Goal: Information Seeking & Learning: Understand process/instructions

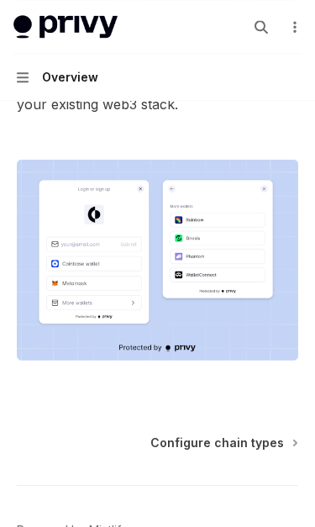
scroll to position [472, 0]
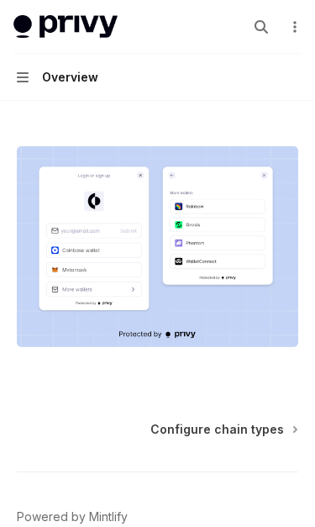
click at [258, 421] on span "Configure chain types" at bounding box center [217, 429] width 134 height 17
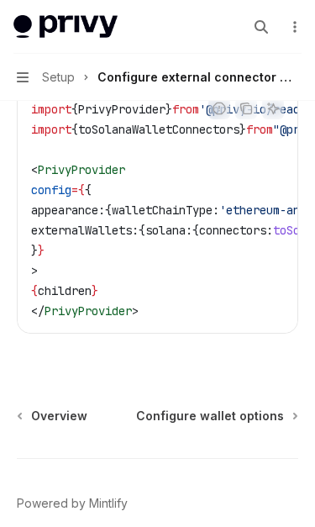
scroll to position [756, 0]
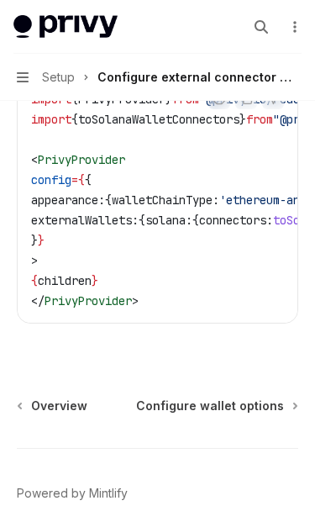
click at [235, 411] on span "Configure wallet options" at bounding box center [210, 405] width 148 height 17
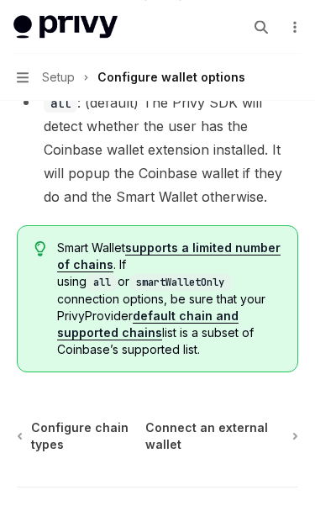
scroll to position [3520, 0]
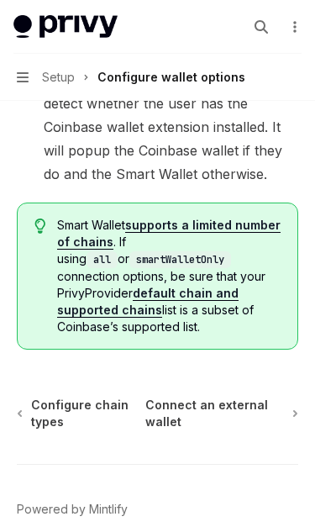
click at [218, 411] on span "Connect an external wallet" at bounding box center [214, 413] width 139 height 34
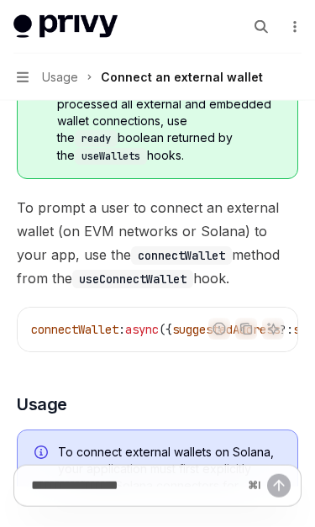
scroll to position [264, 0]
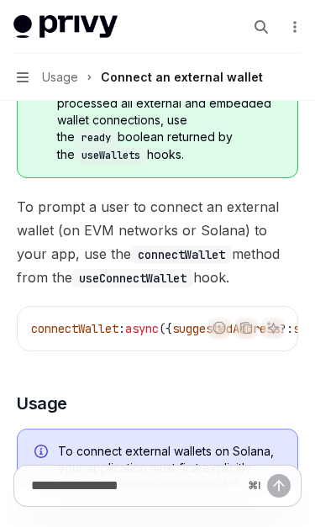
click at [247, 428] on div "To connect external wallets on Solana, your application must first explicitly c…" at bounding box center [157, 476] width 281 height 96
click at [243, 430] on div "To connect external wallets on Solana, your application must first explicitly c…" at bounding box center [157, 476] width 281 height 96
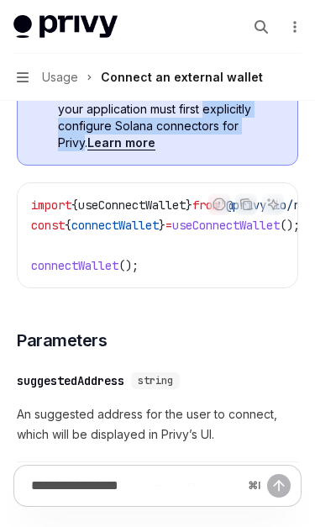
scroll to position [595, 0]
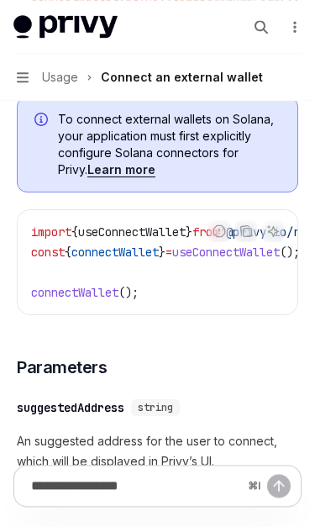
click at [8, 71] on button "Navigation Usage Connect an external wallet" at bounding box center [157, 77] width 315 height 47
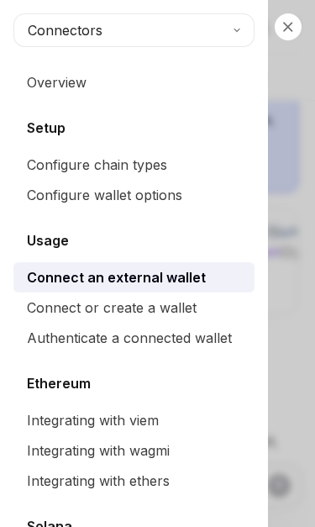
click at [202, 348] on link "Authenticate a connected wallet" at bounding box center [133, 337] width 241 height 30
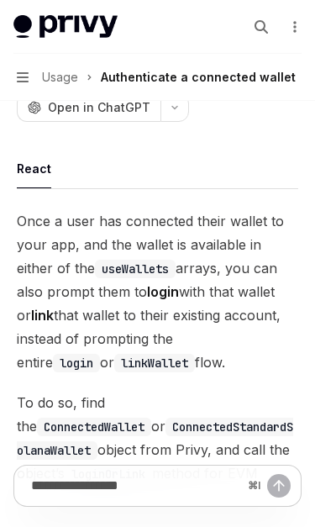
scroll to position [133, 0]
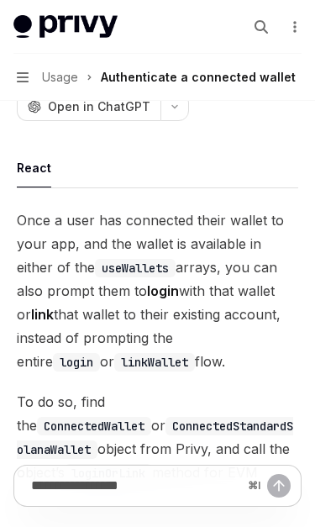
type textarea "*"
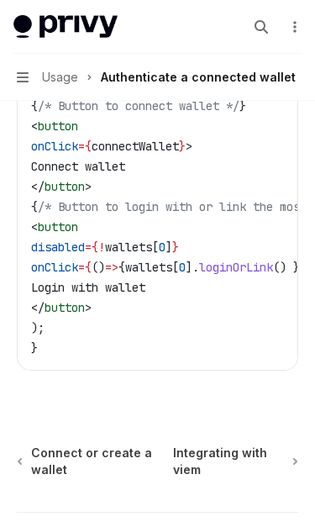
scroll to position [1613, 0]
